Goal: Task Accomplishment & Management: Manage account settings

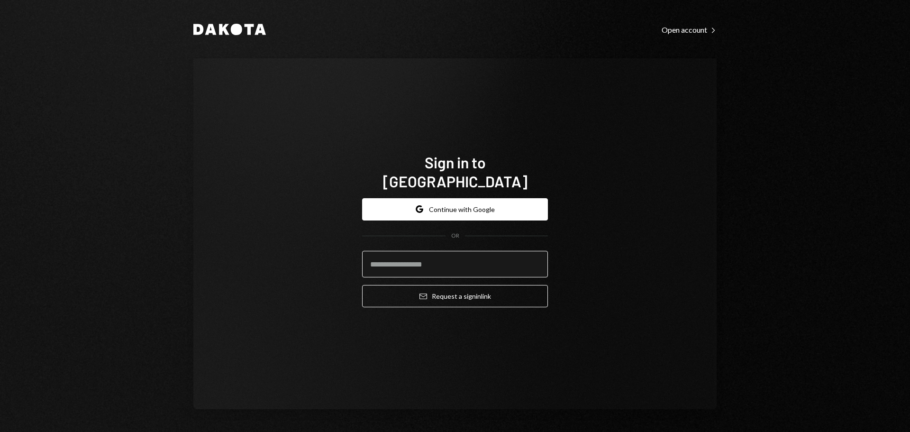
click at [411, 262] on input "email" at bounding box center [455, 264] width 186 height 27
type input "**********"
click at [362, 285] on button "Email Request a sign in link" at bounding box center [455, 296] width 186 height 22
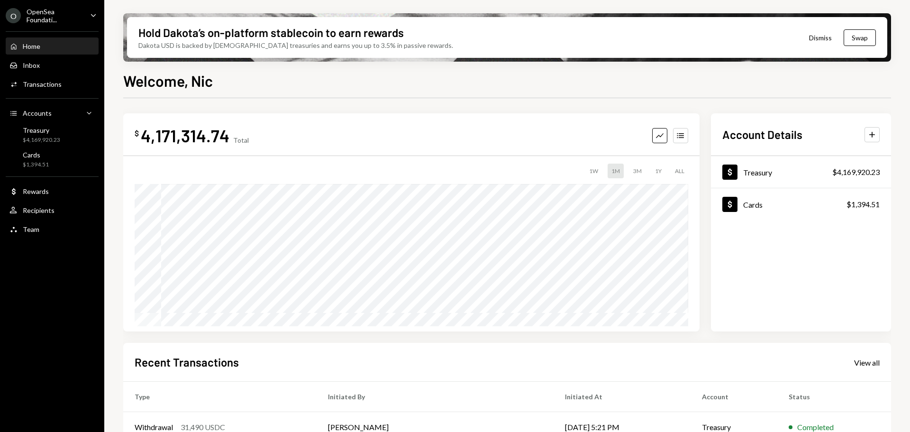
click at [64, 13] on div "OpenSea Foundati..." at bounding box center [55, 16] width 56 height 16
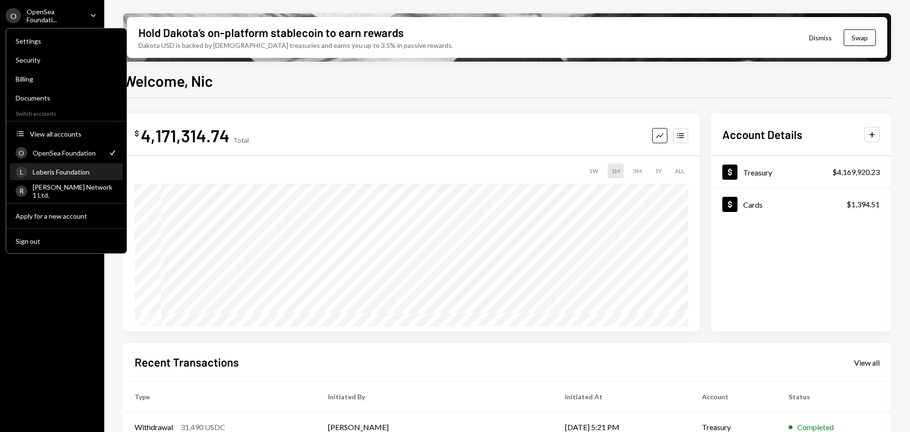
click at [73, 171] on div "Loberis Foundation" at bounding box center [75, 172] width 84 height 8
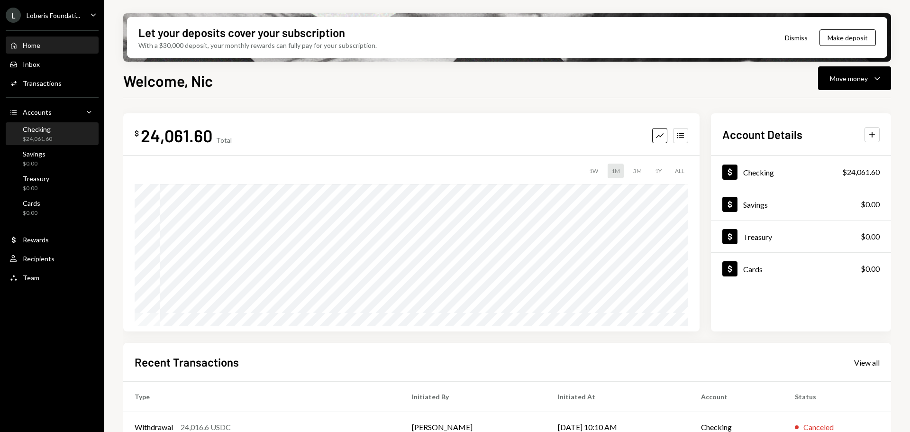
click at [53, 137] on div "Checking $24,061.60" at bounding box center [51, 134] width 85 height 18
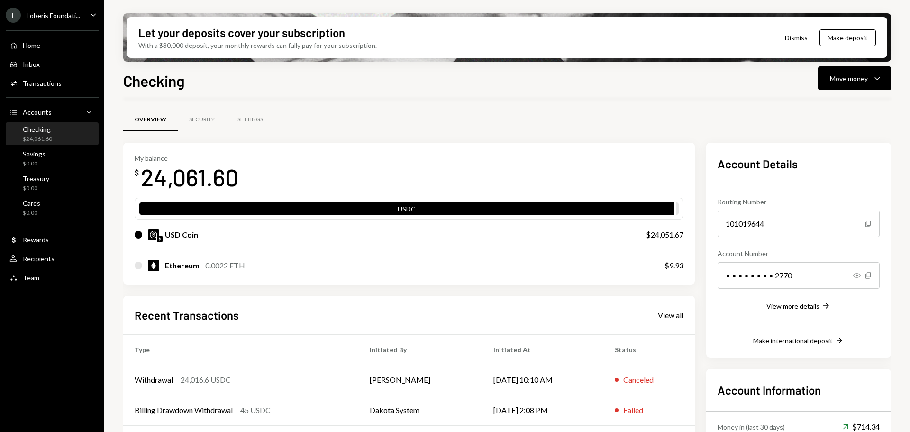
scroll to position [47, 0]
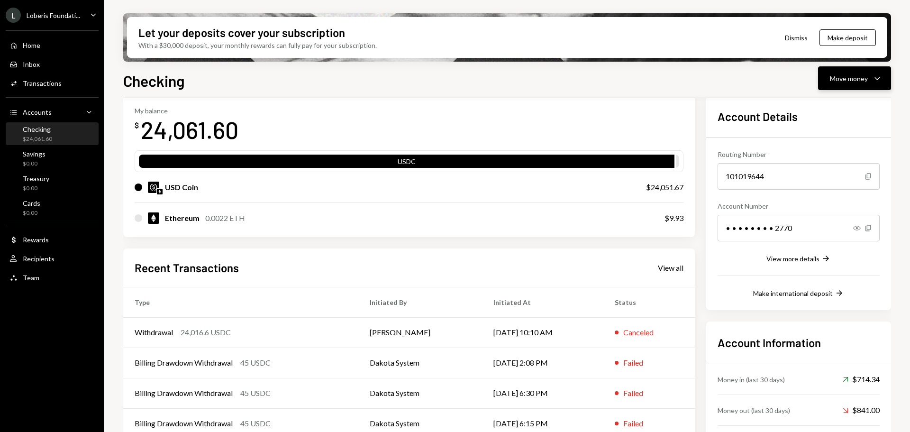
click at [849, 82] on div "Move money" at bounding box center [849, 78] width 38 height 10
click at [828, 105] on div "Send" at bounding box center [847, 107] width 69 height 10
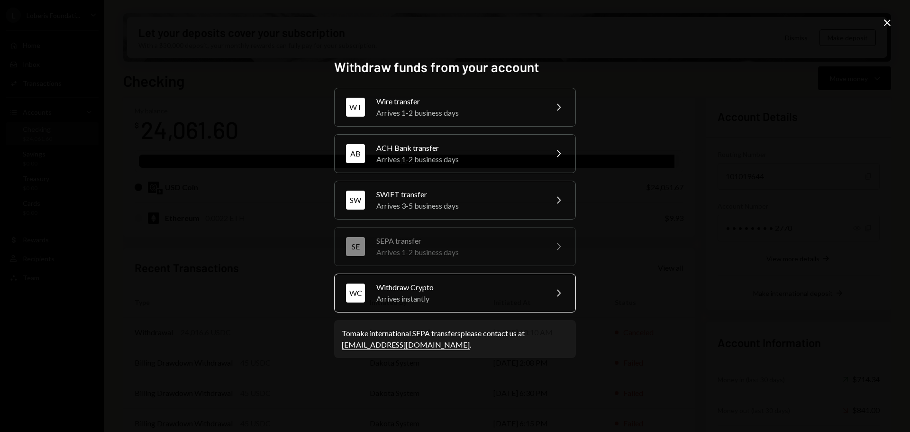
click at [403, 292] on div "Withdraw Crypto" at bounding box center [458, 287] width 165 height 11
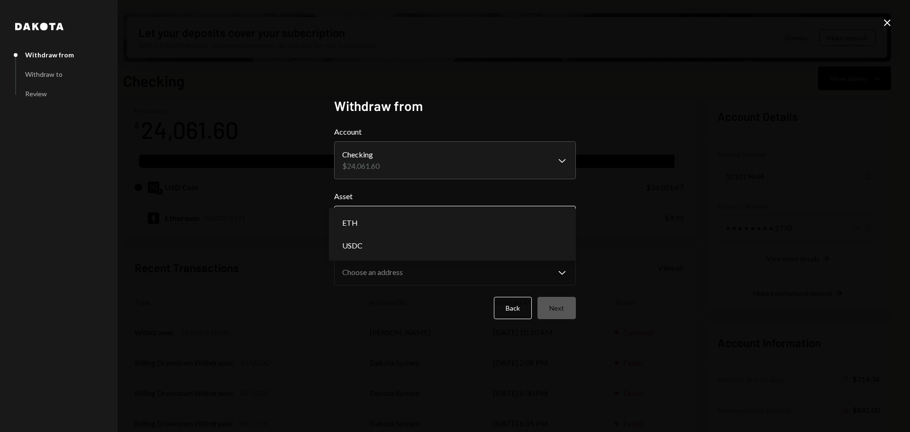
click at [400, 222] on body "L Loberis Foundati... Caret Down Home Home Inbox Inbox Activities Transactions …" at bounding box center [455, 216] width 910 height 432
select select "****"
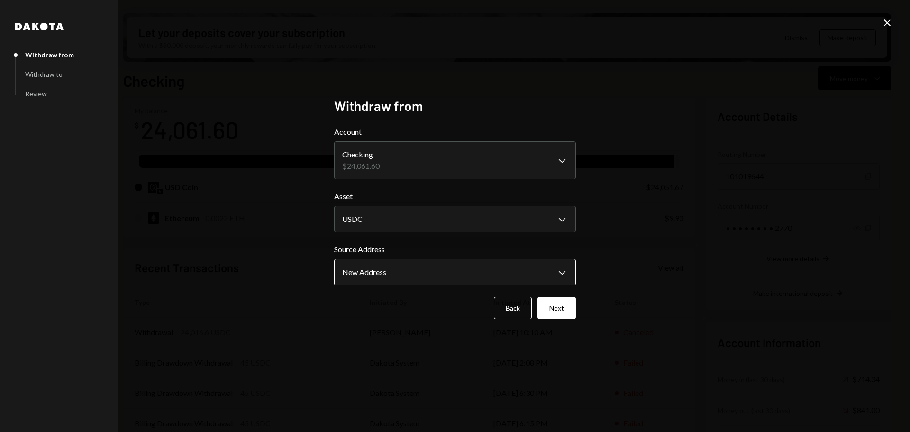
click at [389, 272] on body "L Loberis Foundati... Caret Down Home Home Inbox Inbox Activities Transactions …" at bounding box center [455, 216] width 910 height 432
click at [554, 307] on button "Next" at bounding box center [557, 308] width 38 height 22
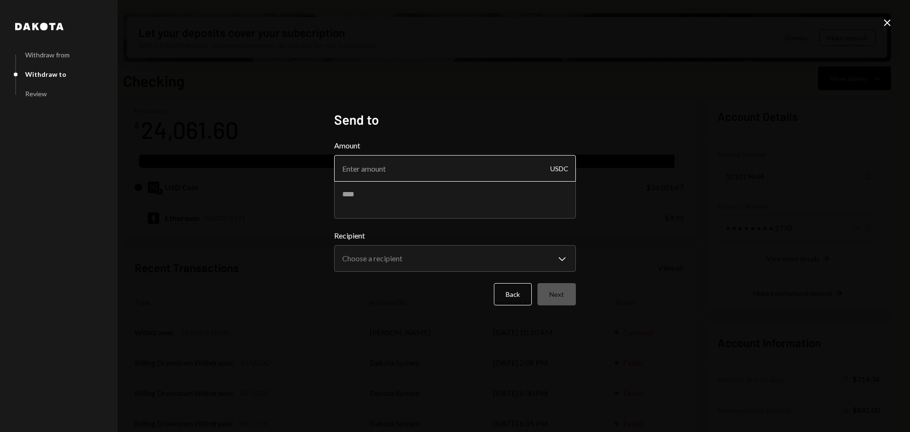
click at [385, 167] on input "Amount" at bounding box center [455, 168] width 242 height 27
type input "24006.67"
click at [365, 194] on textarea at bounding box center [455, 200] width 242 height 38
type textarea "**********"
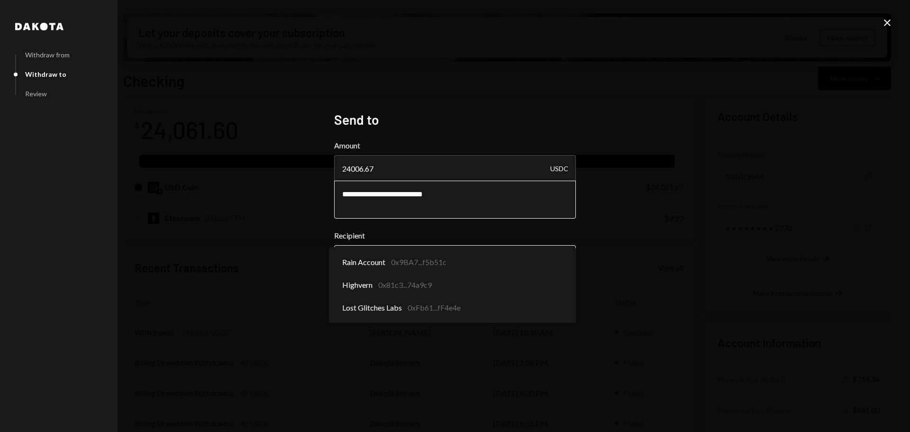
click at [401, 263] on body "L Loberis Foundati... Caret Down Home Home Inbox Inbox Activities Transactions …" at bounding box center [455, 216] width 910 height 432
select select "**********"
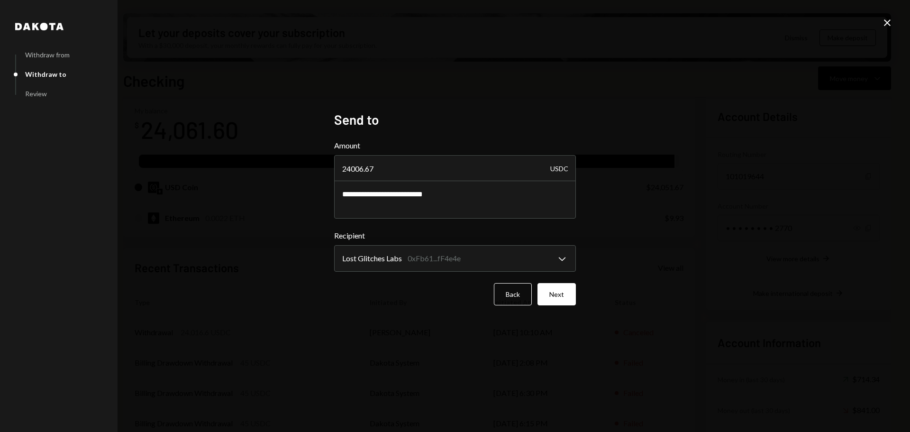
click at [274, 253] on div "**********" at bounding box center [455, 216] width 910 height 432
click at [566, 293] on button "Next" at bounding box center [557, 294] width 38 height 22
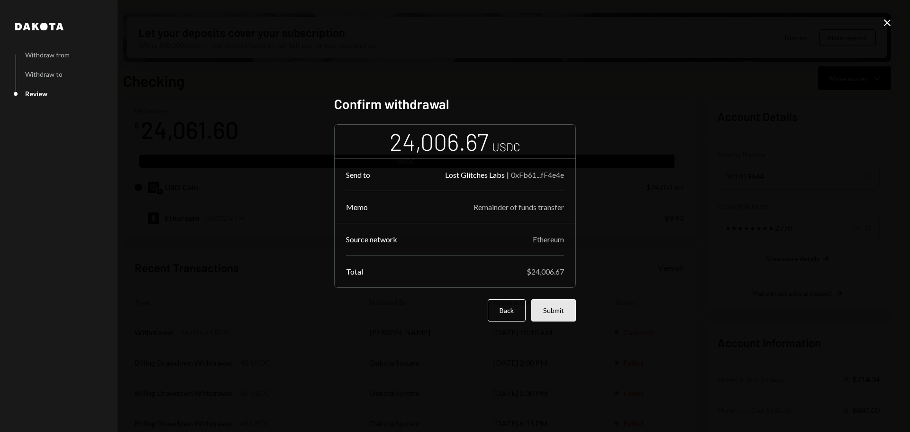
click at [563, 310] on button "Submit" at bounding box center [553, 310] width 45 height 22
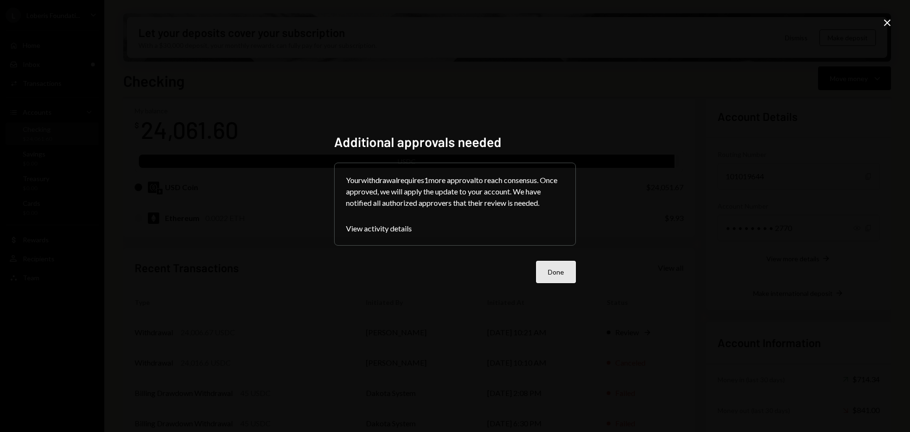
click at [544, 271] on button "Done" at bounding box center [556, 272] width 40 height 22
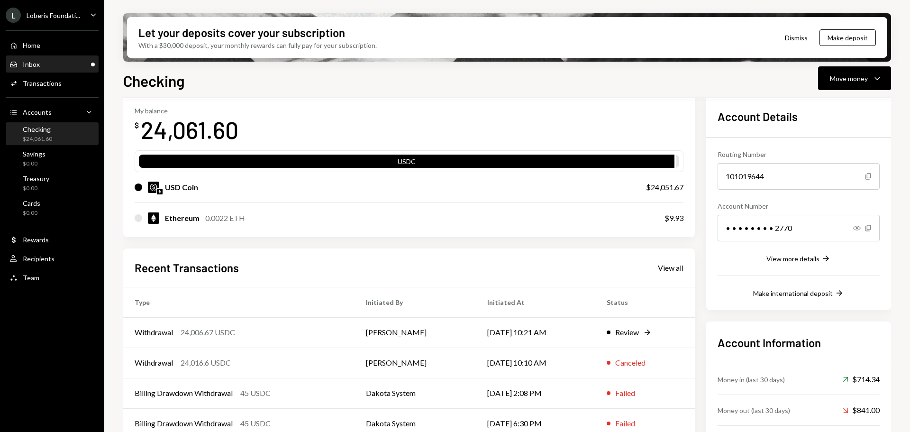
click at [53, 64] on div "Inbox Inbox" at bounding box center [51, 64] width 85 height 9
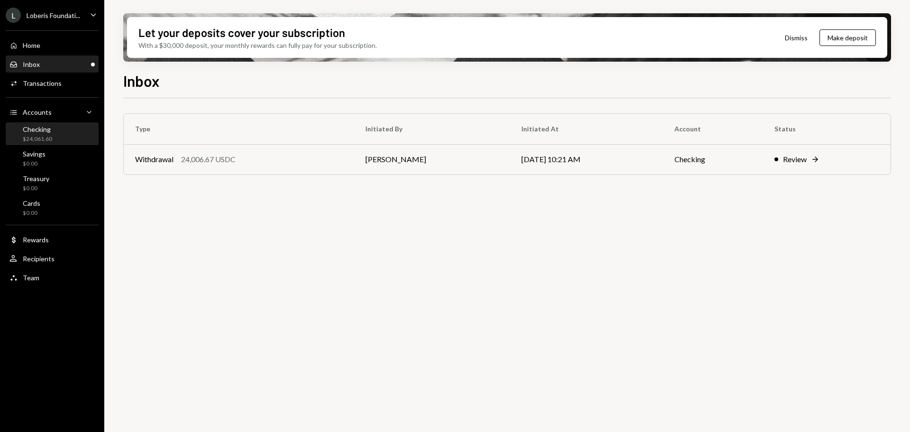
click at [57, 128] on div "Checking $24,061.60" at bounding box center [51, 134] width 85 height 18
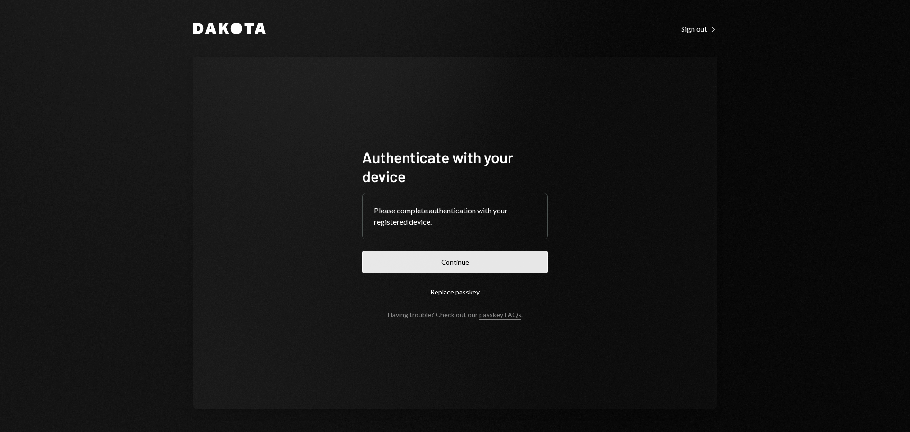
click at [439, 267] on button "Continue" at bounding box center [455, 262] width 186 height 22
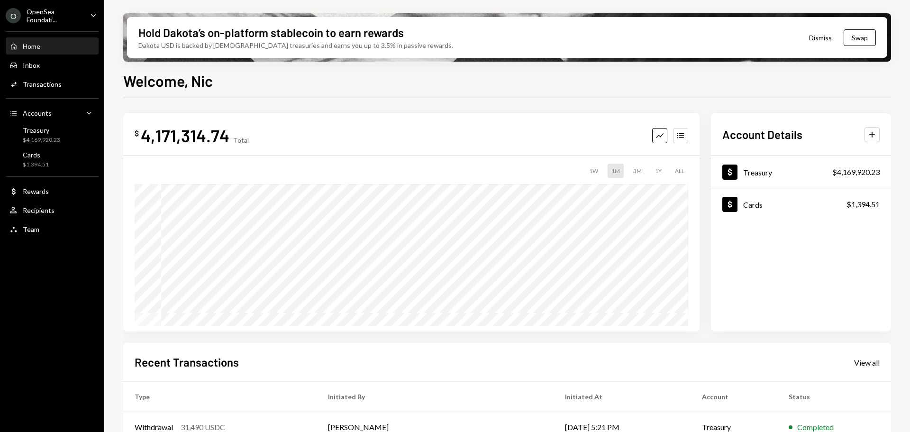
click at [82, 14] on div "OpenSea Foundati..." at bounding box center [55, 16] width 56 height 16
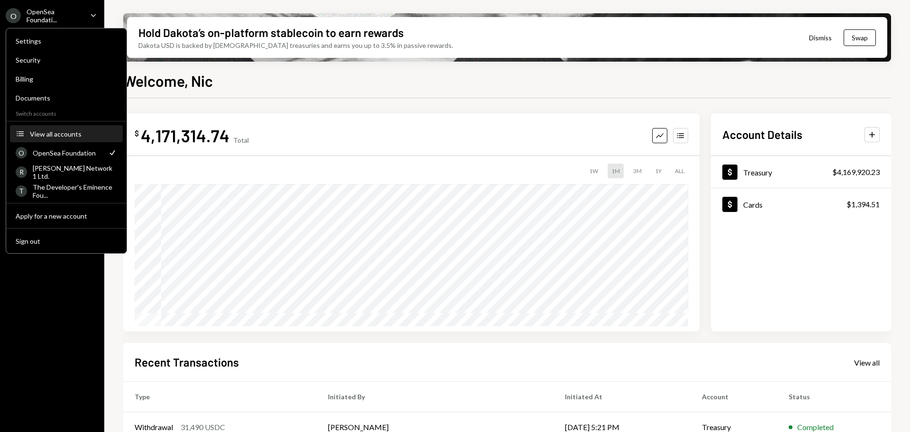
click at [52, 132] on div "View all accounts" at bounding box center [73, 134] width 87 height 8
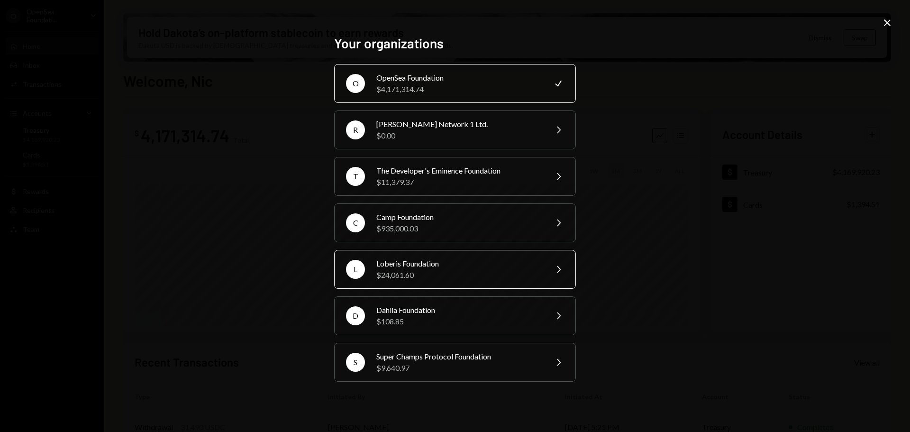
click at [432, 274] on div "$24,061.60" at bounding box center [458, 274] width 165 height 11
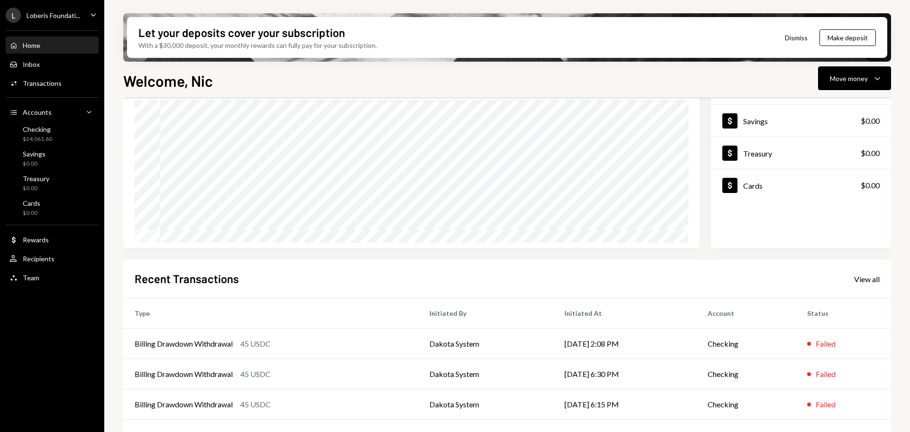
scroll to position [140, 0]
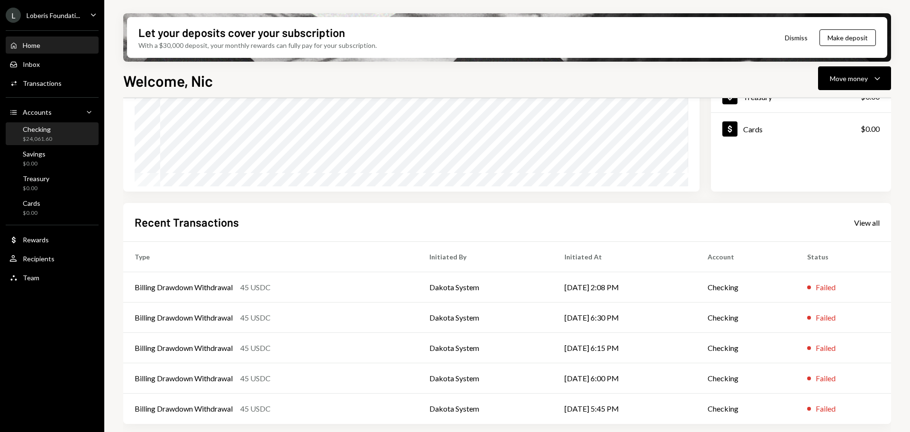
click at [41, 129] on div "Checking" at bounding box center [37, 129] width 29 height 8
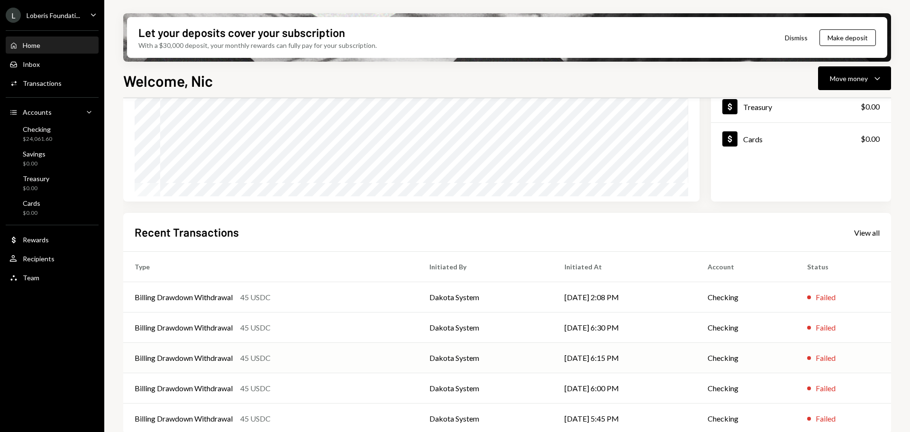
scroll to position [140, 0]
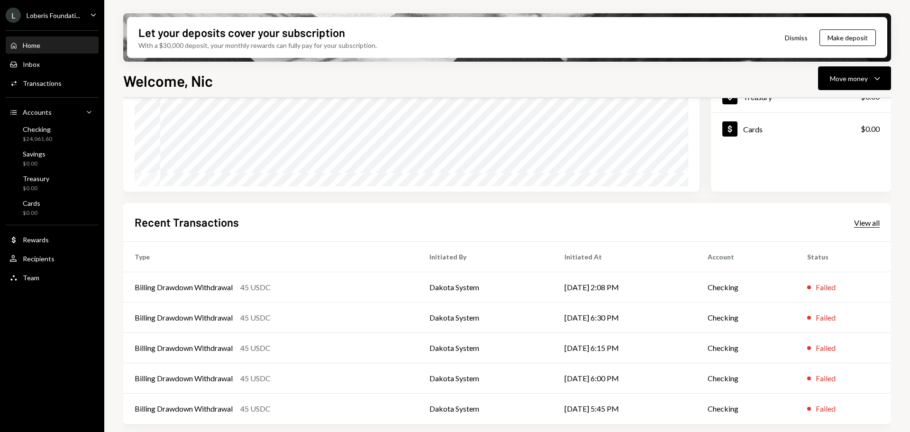
click at [868, 222] on div "View all" at bounding box center [867, 222] width 26 height 9
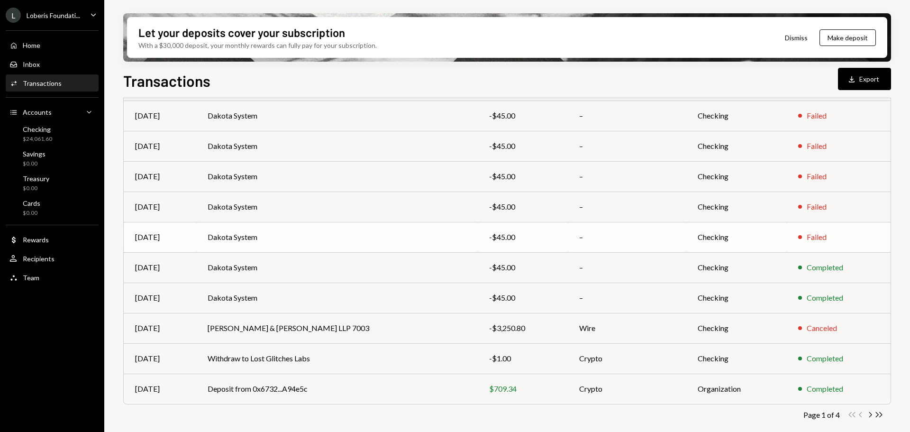
scroll to position [108, 0]
click at [385, 357] on td "Withdraw to Lost Glitches Labs" at bounding box center [337, 357] width 282 height 30
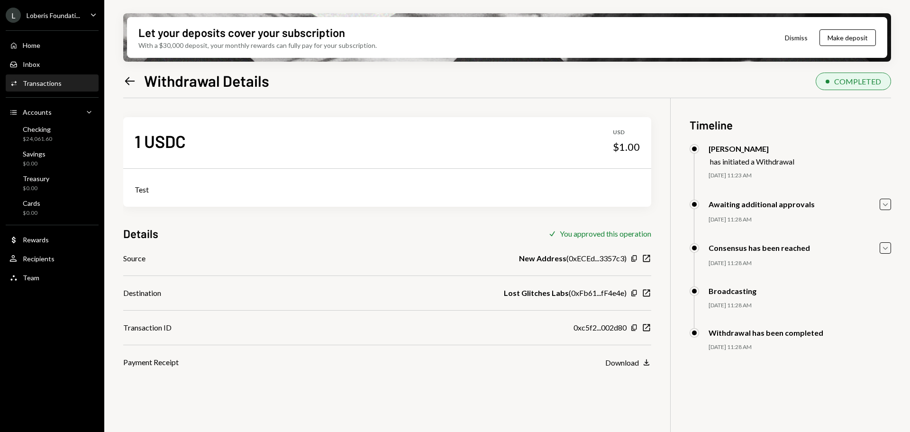
click at [137, 80] on div "Left Arrow Withdrawal Details" at bounding box center [196, 80] width 146 height 19
click at [129, 82] on icon "Left Arrow" at bounding box center [129, 80] width 13 height 13
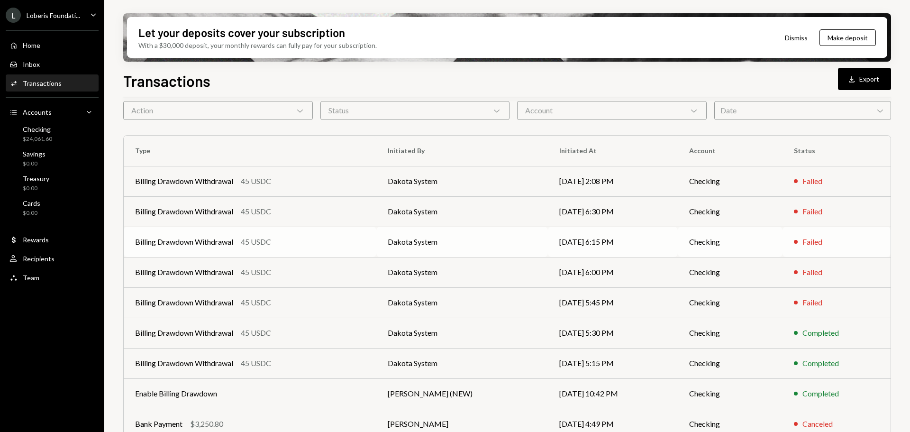
scroll to position [108, 0]
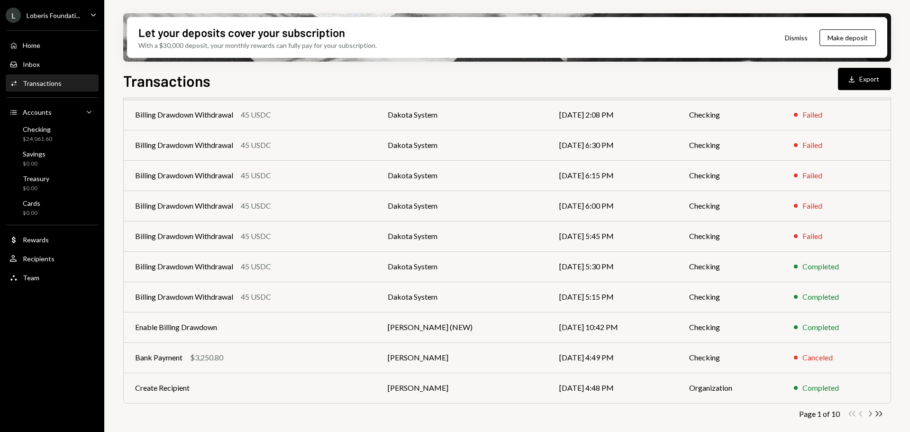
click at [869, 414] on icon "Chevron Right" at bounding box center [870, 413] width 9 height 9
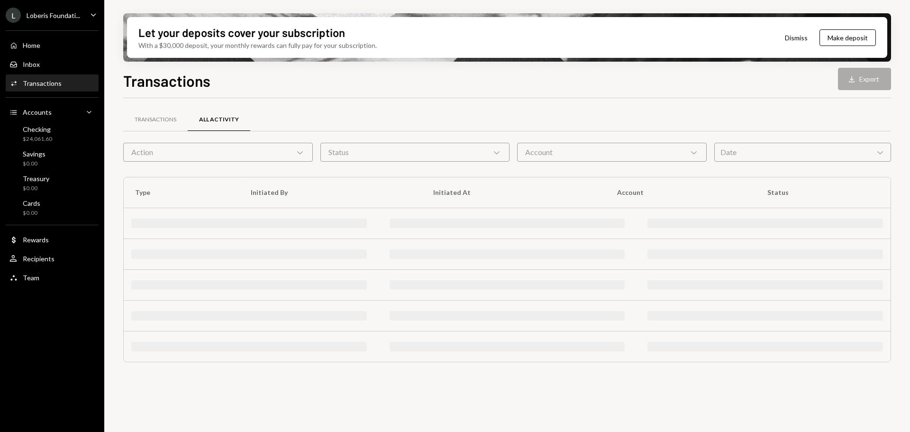
scroll to position [0, 0]
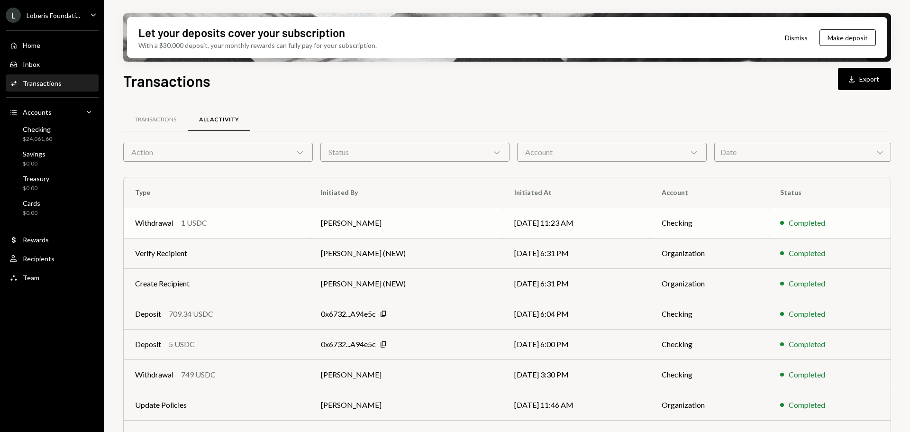
click at [436, 226] on td "[PERSON_NAME]" at bounding box center [406, 223] width 193 height 30
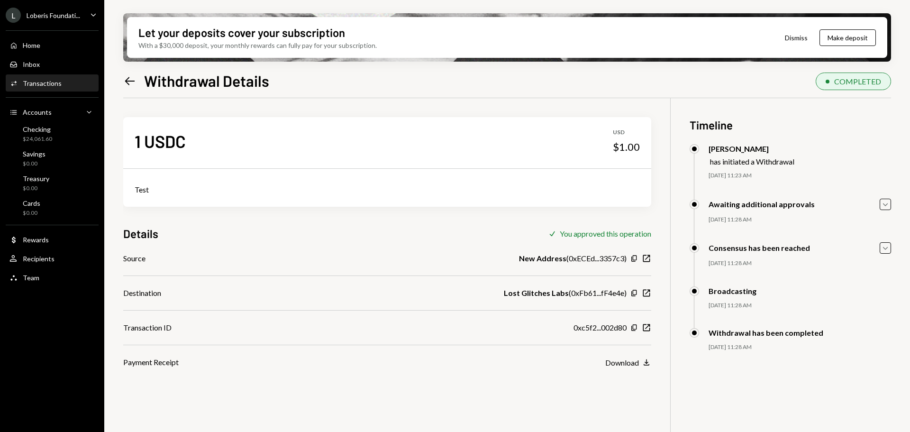
click at [130, 87] on icon "Left Arrow" at bounding box center [129, 80] width 13 height 13
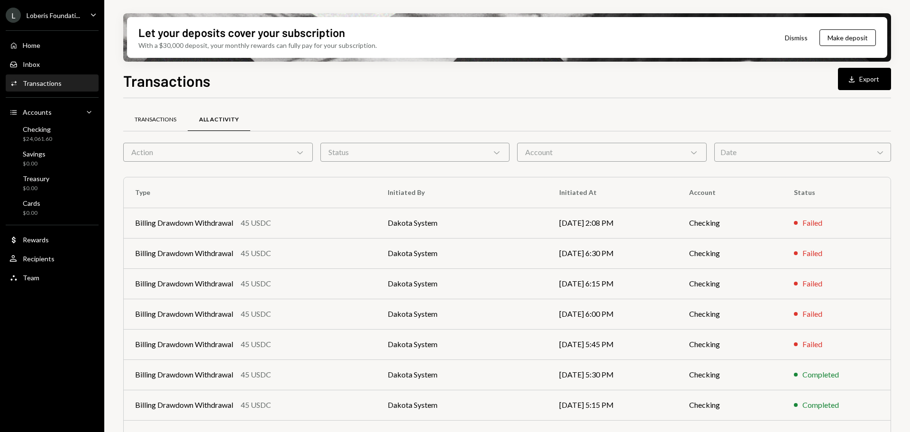
click at [157, 118] on div "Transactions" at bounding box center [156, 120] width 42 height 8
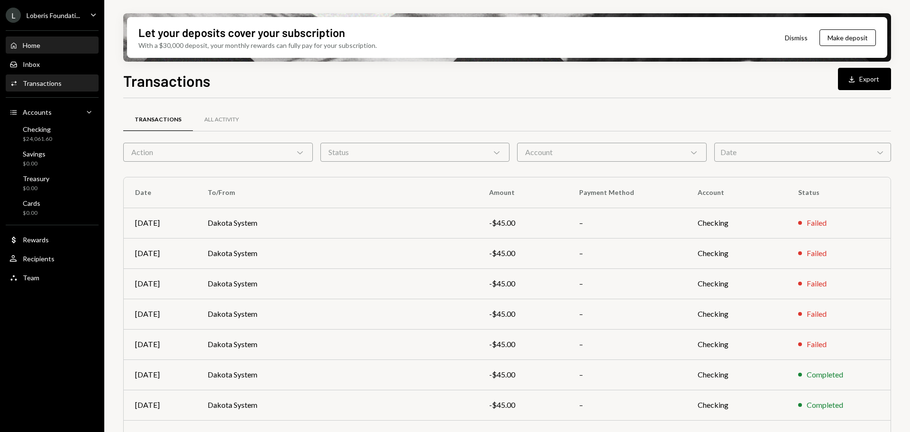
click at [54, 46] on div "Home Home" at bounding box center [51, 45] width 85 height 9
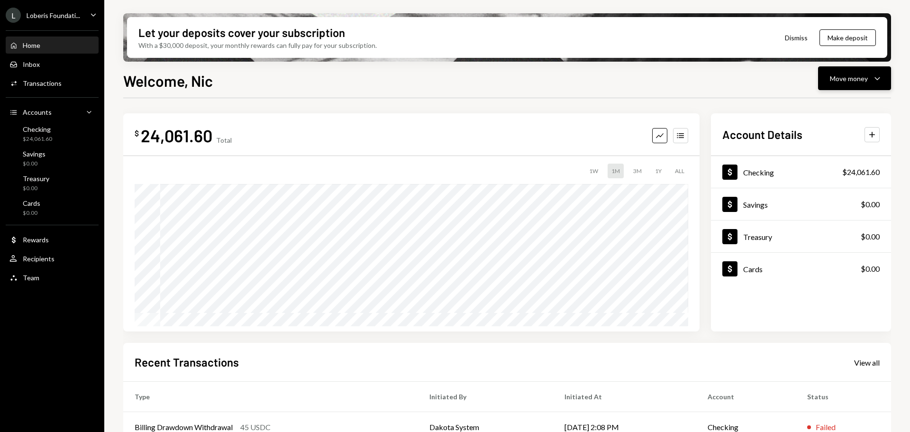
click at [878, 78] on icon "Caret Down" at bounding box center [877, 78] width 11 height 11
click at [846, 110] on div "Send" at bounding box center [847, 107] width 69 height 10
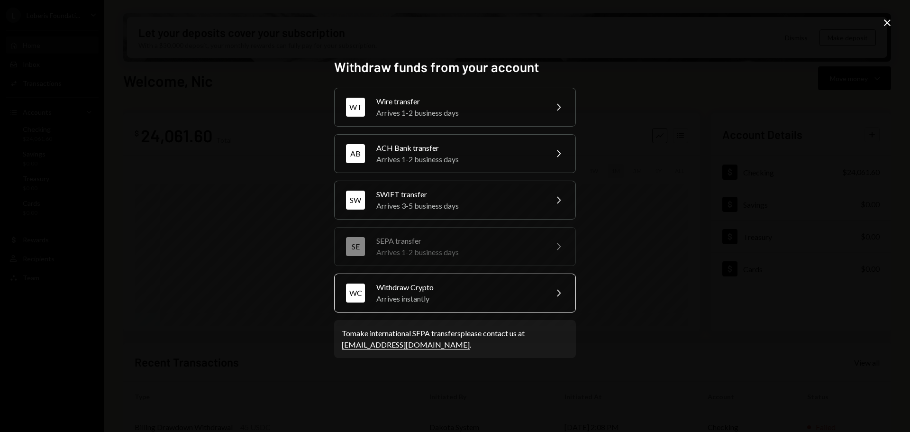
click at [484, 293] on div "Arrives instantly" at bounding box center [458, 298] width 165 height 11
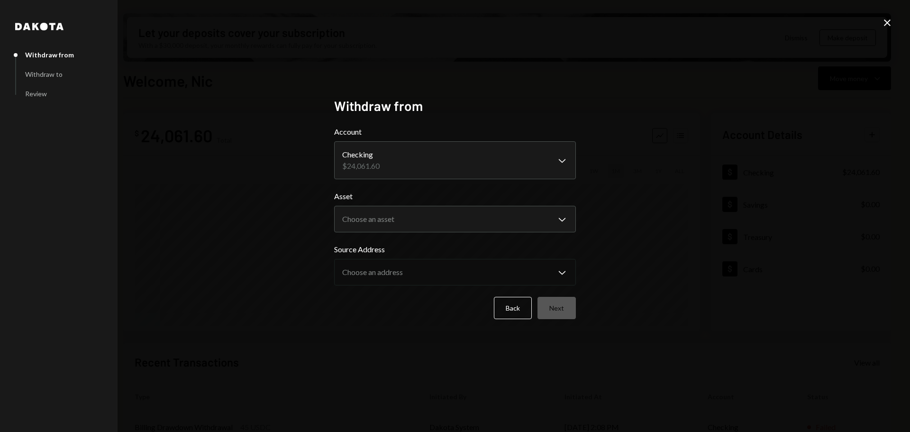
click at [420, 149] on body "L Loberis Foundati... Caret Down Home Home Inbox Inbox Activities Transactions …" at bounding box center [455, 216] width 910 height 432
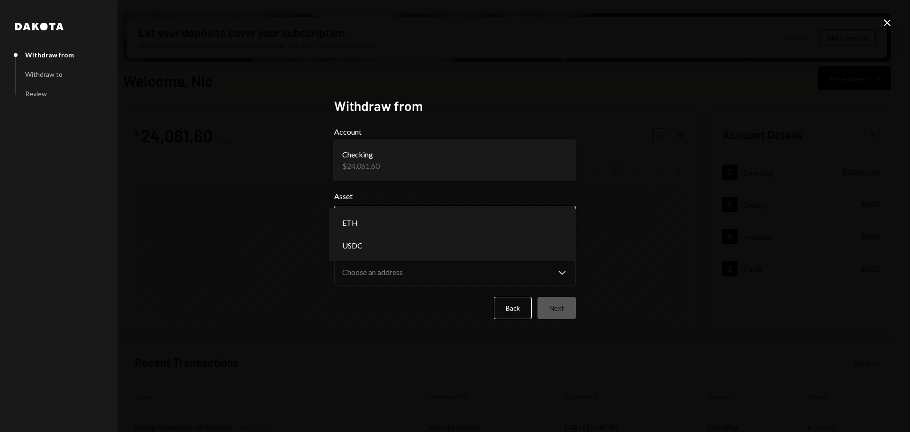
click at [409, 224] on body "L Loberis Foundati... Caret Down Home Home Inbox Inbox Activities Transactions …" at bounding box center [455, 216] width 910 height 432
select select "****"
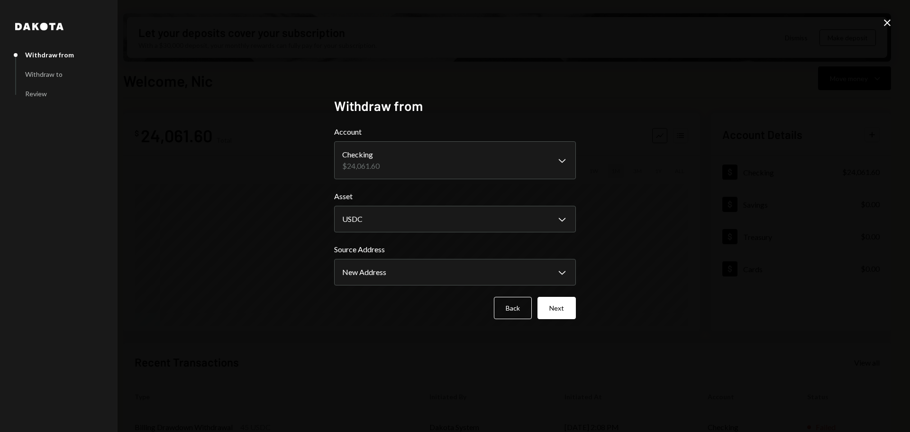
click at [626, 119] on div "**********" at bounding box center [455, 216] width 910 height 432
click at [449, 267] on body "L Loberis Foundati... Caret Down Home Home Inbox Inbox Activities Transactions …" at bounding box center [455, 216] width 910 height 432
click at [530, 270] on body "L Loberis Foundati... Caret Down Home Home Inbox Inbox Activities Transactions …" at bounding box center [455, 216] width 910 height 432
click at [661, 245] on div "**********" at bounding box center [455, 216] width 910 height 432
click at [551, 303] on button "Next" at bounding box center [557, 308] width 38 height 22
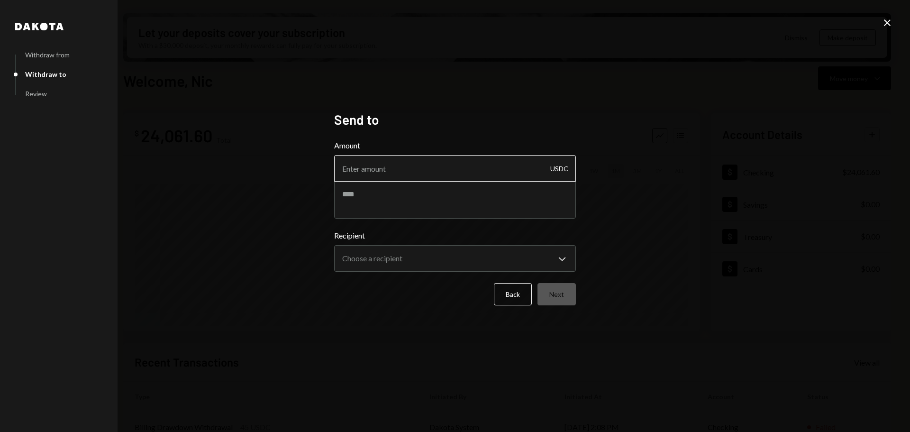
click at [400, 165] on input "Amount" at bounding box center [455, 168] width 242 height 27
click at [519, 290] on button "Back" at bounding box center [513, 294] width 38 height 22
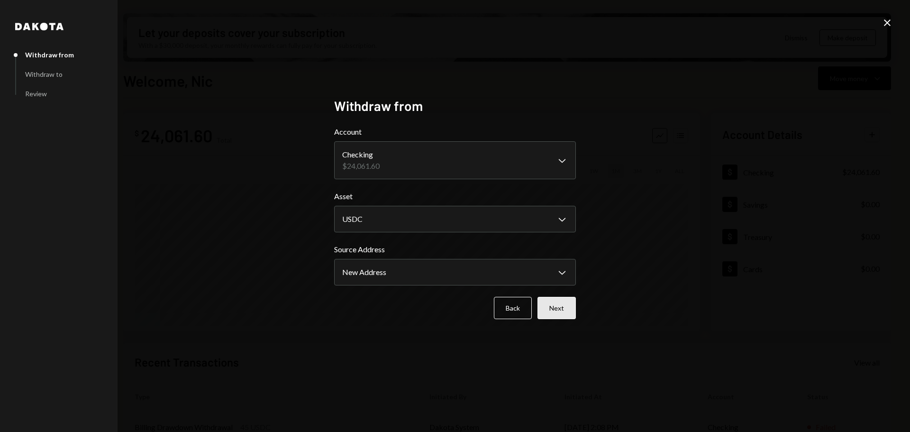
click at [564, 301] on button "Next" at bounding box center [557, 308] width 38 height 22
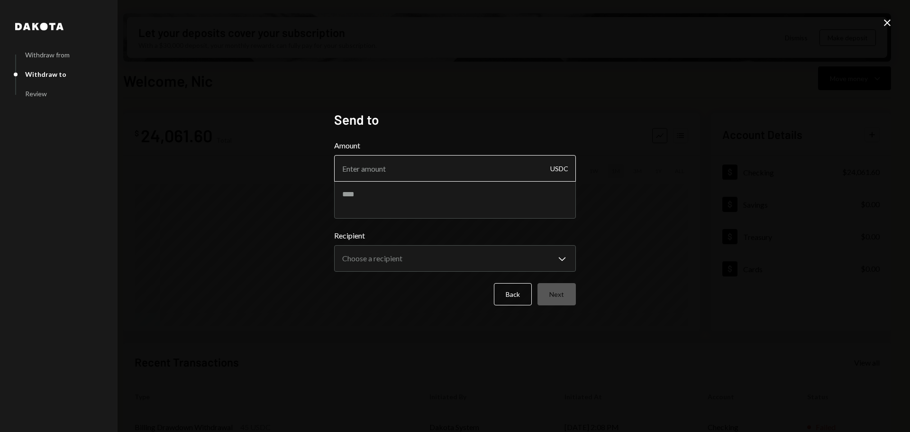
click at [395, 168] on input "Amount" at bounding box center [455, 168] width 242 height 27
type input "24016.6"
click at [362, 198] on textarea at bounding box center [455, 200] width 242 height 38
type textarea "**********"
click at [401, 257] on body "L Loberis Foundati... Caret Down Home Home Inbox Inbox Activities Transactions …" at bounding box center [455, 216] width 910 height 432
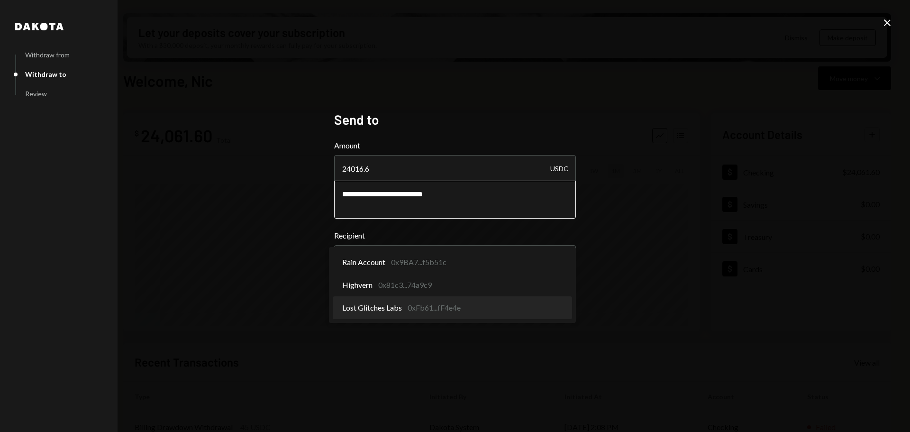
select select "**********"
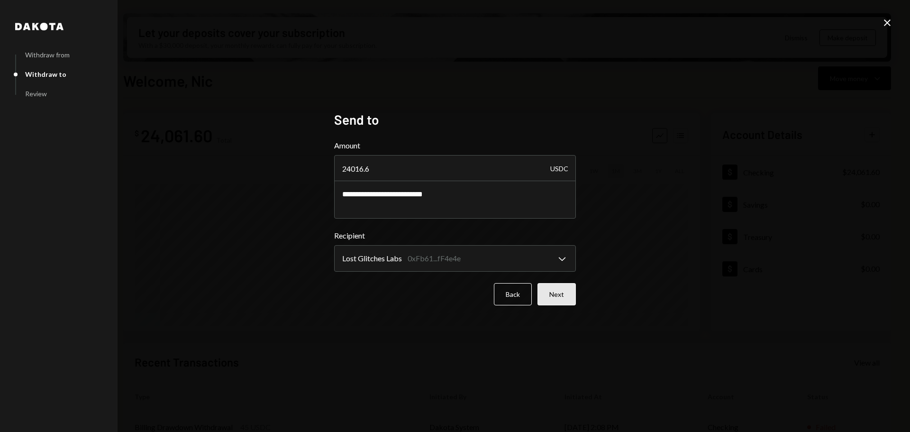
click at [569, 298] on button "Next" at bounding box center [557, 294] width 38 height 22
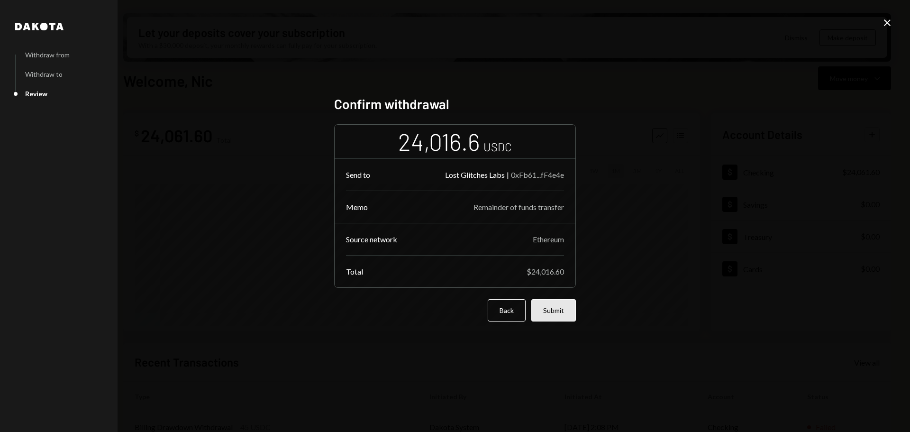
click at [560, 311] on button "Submit" at bounding box center [553, 310] width 45 height 22
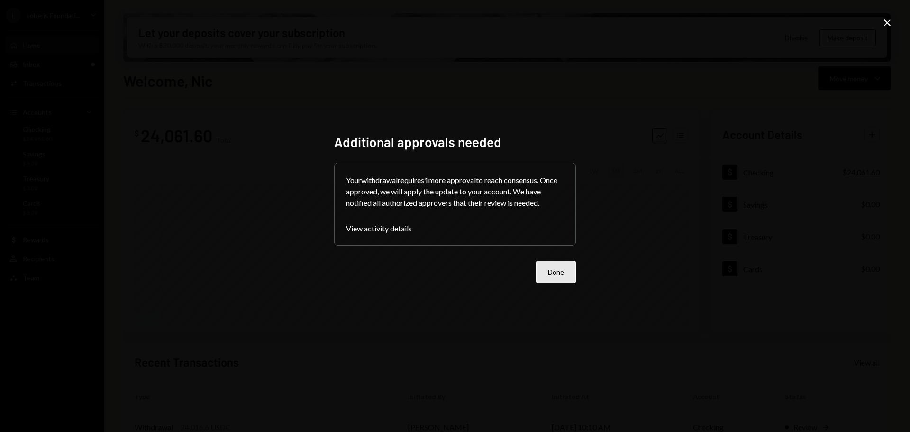
click at [554, 272] on button "Done" at bounding box center [556, 272] width 40 height 22
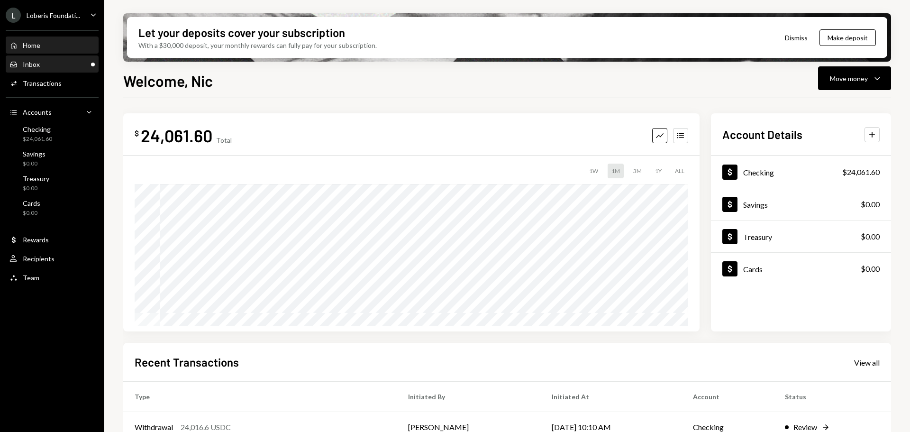
click at [58, 63] on div "Inbox Inbox" at bounding box center [51, 64] width 85 height 9
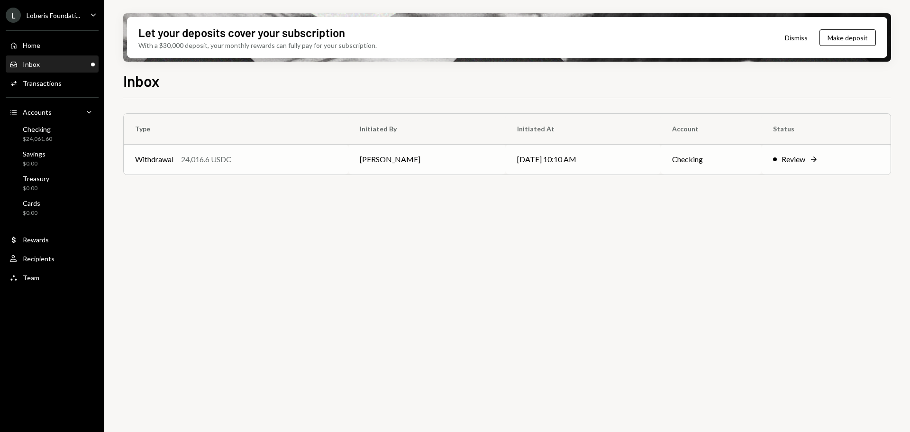
click at [475, 158] on td "[PERSON_NAME]" at bounding box center [426, 159] width 157 height 30
click at [64, 133] on div "Checking $24,061.60" at bounding box center [51, 134] width 85 height 18
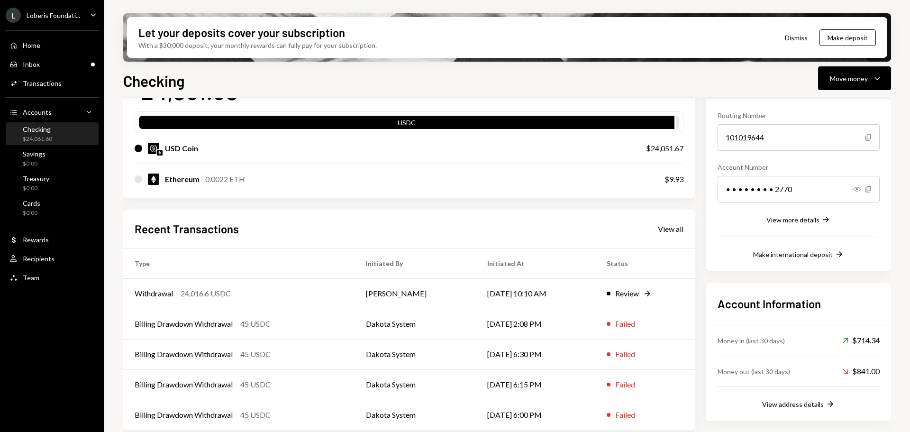
scroll to position [92, 0]
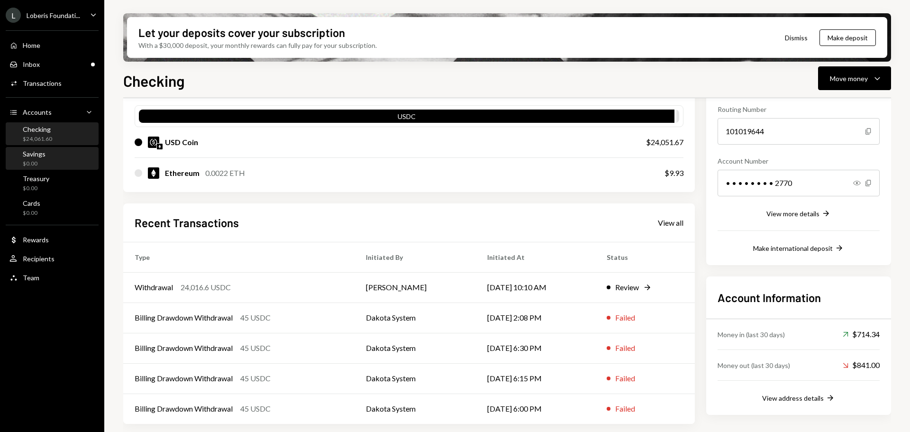
click at [52, 152] on div "Savings $0.00" at bounding box center [51, 159] width 85 height 18
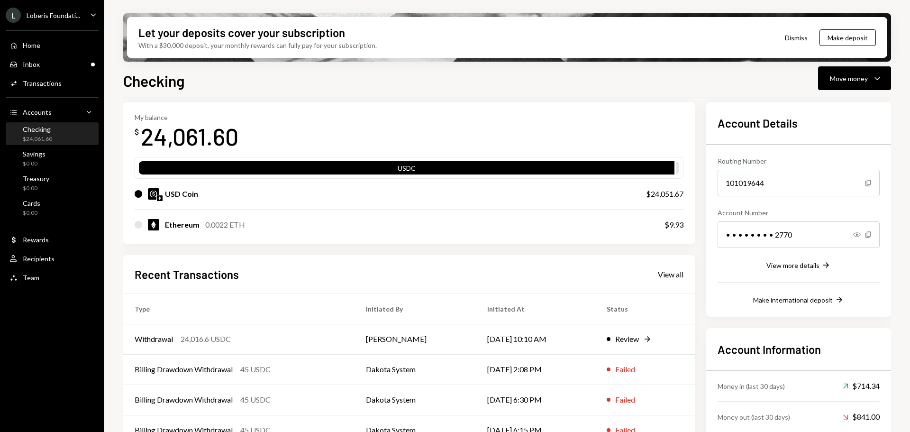
scroll to position [92, 0]
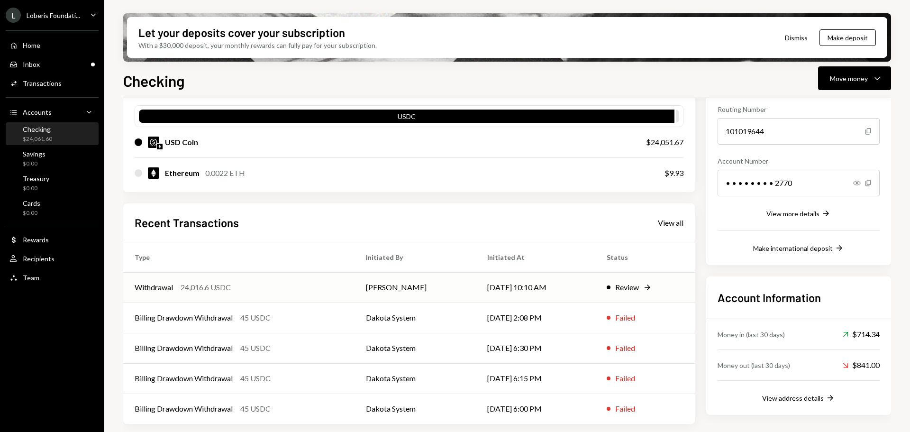
click at [323, 294] on td "Withdrawal 24,016.6 USDC" at bounding box center [238, 287] width 231 height 30
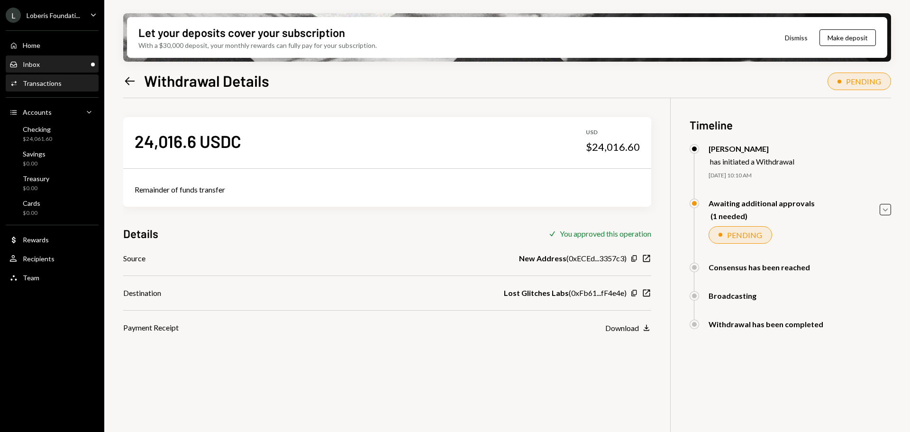
click at [66, 65] on div "Inbox Inbox" at bounding box center [51, 64] width 85 height 9
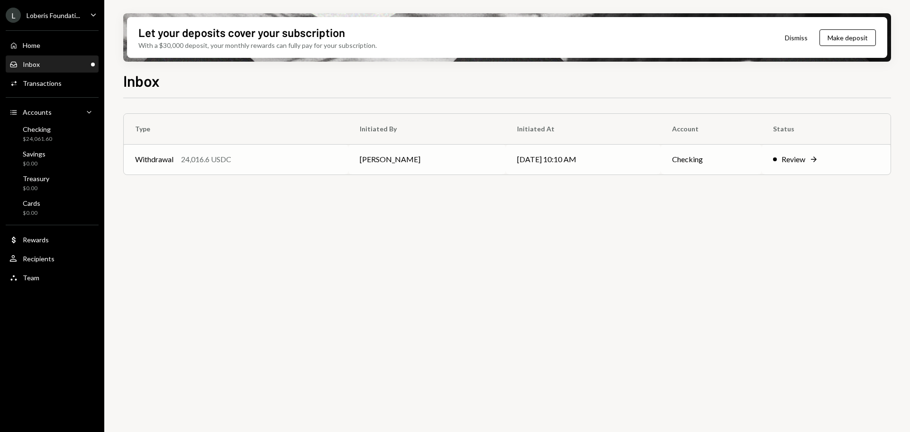
click at [767, 157] on td "Review Right Arrow" at bounding box center [826, 159] width 129 height 30
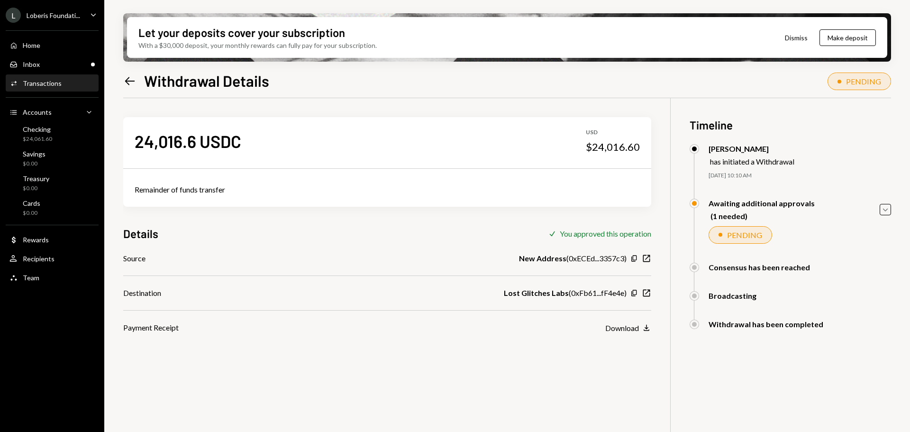
click at [132, 80] on icon "Left Arrow" at bounding box center [129, 80] width 13 height 13
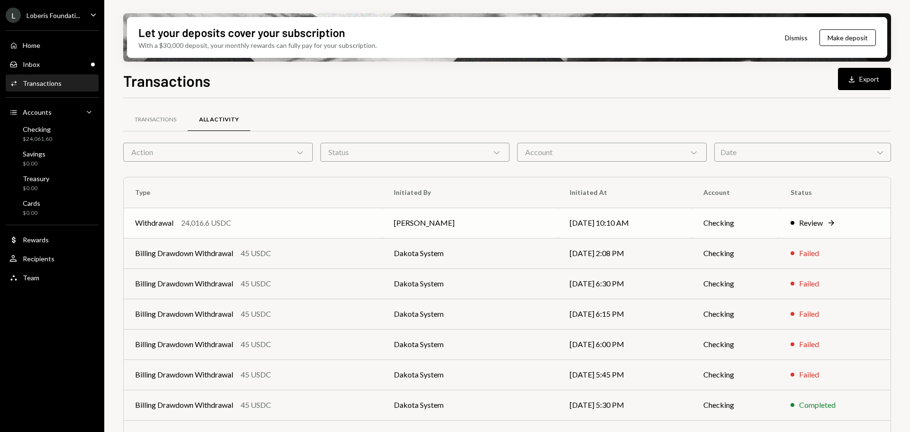
click at [843, 219] on div "Review Right Arrow" at bounding box center [835, 222] width 89 height 11
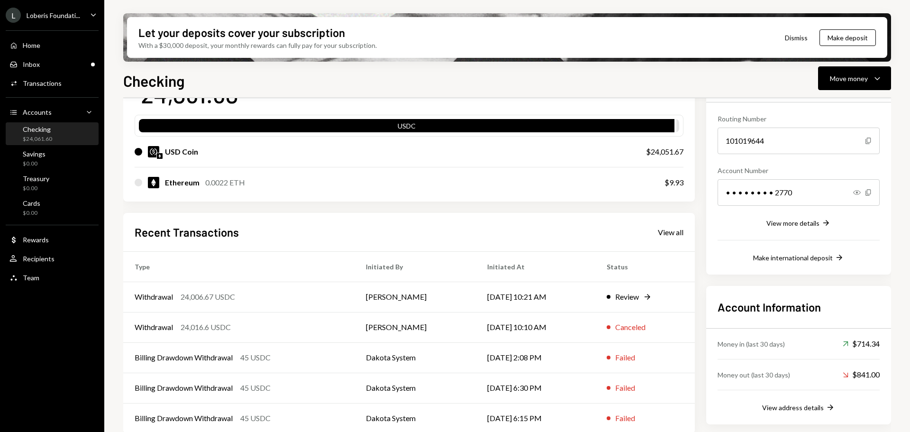
scroll to position [92, 0]
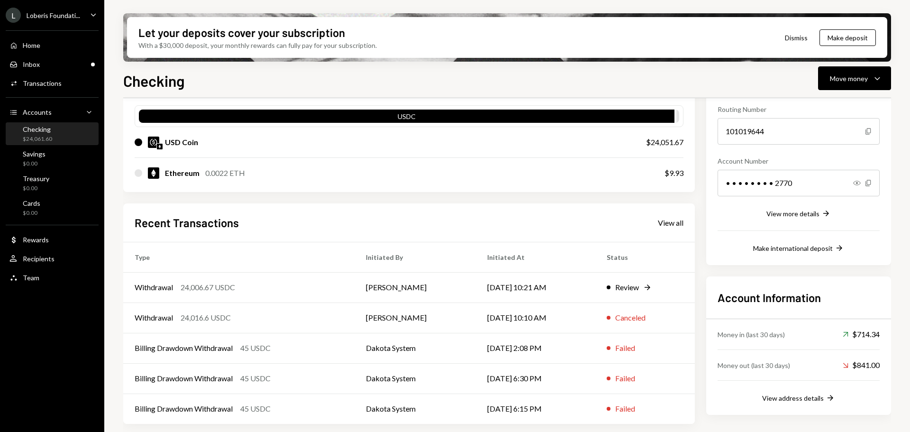
click at [354, 107] on div "USDC" at bounding box center [409, 116] width 549 height 22
